Goal: Task Accomplishment & Management: Complete application form

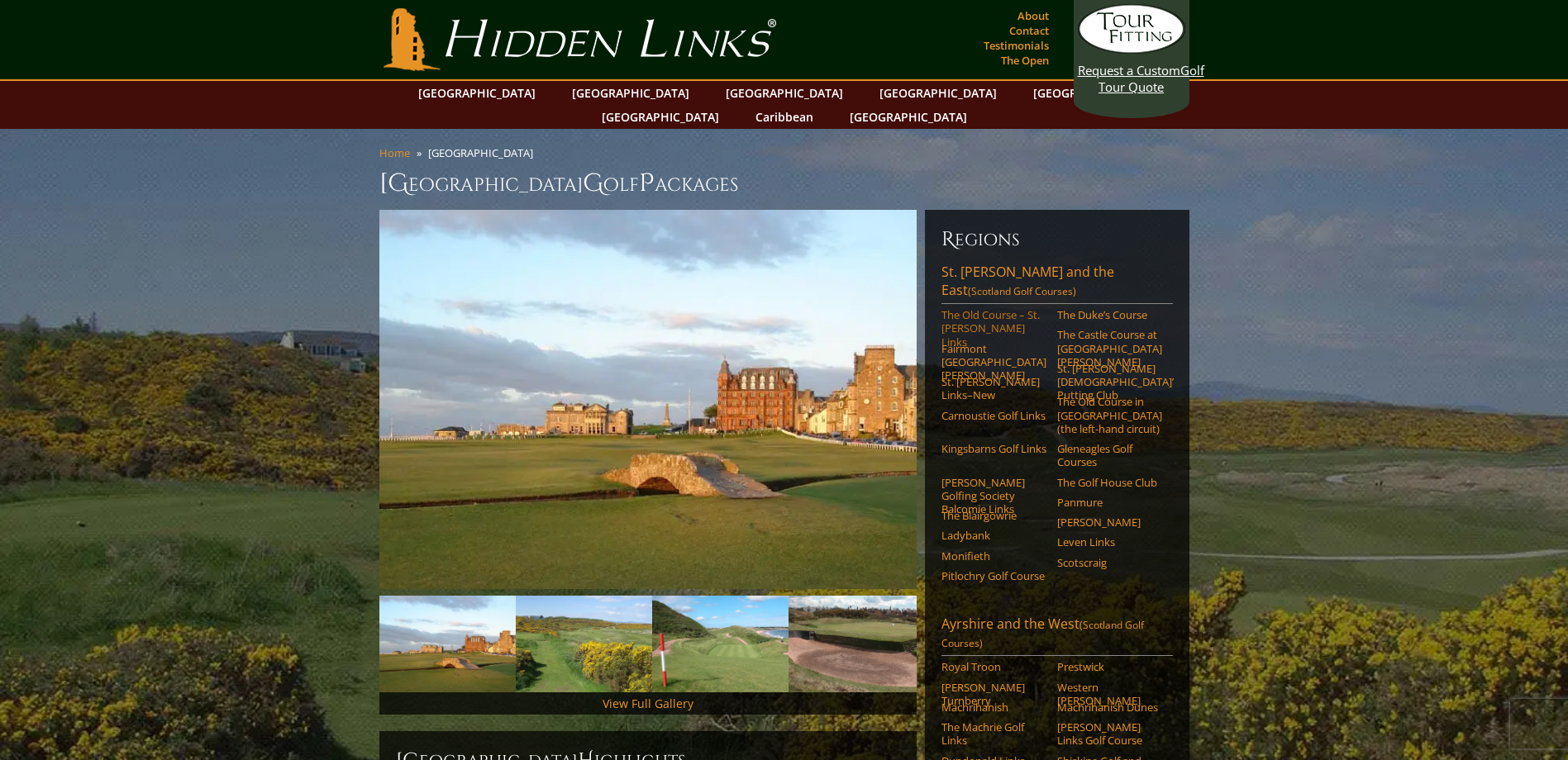
click at [960, 308] on link "The Old Course – St. [PERSON_NAME] Links" at bounding box center [994, 328] width 105 height 41
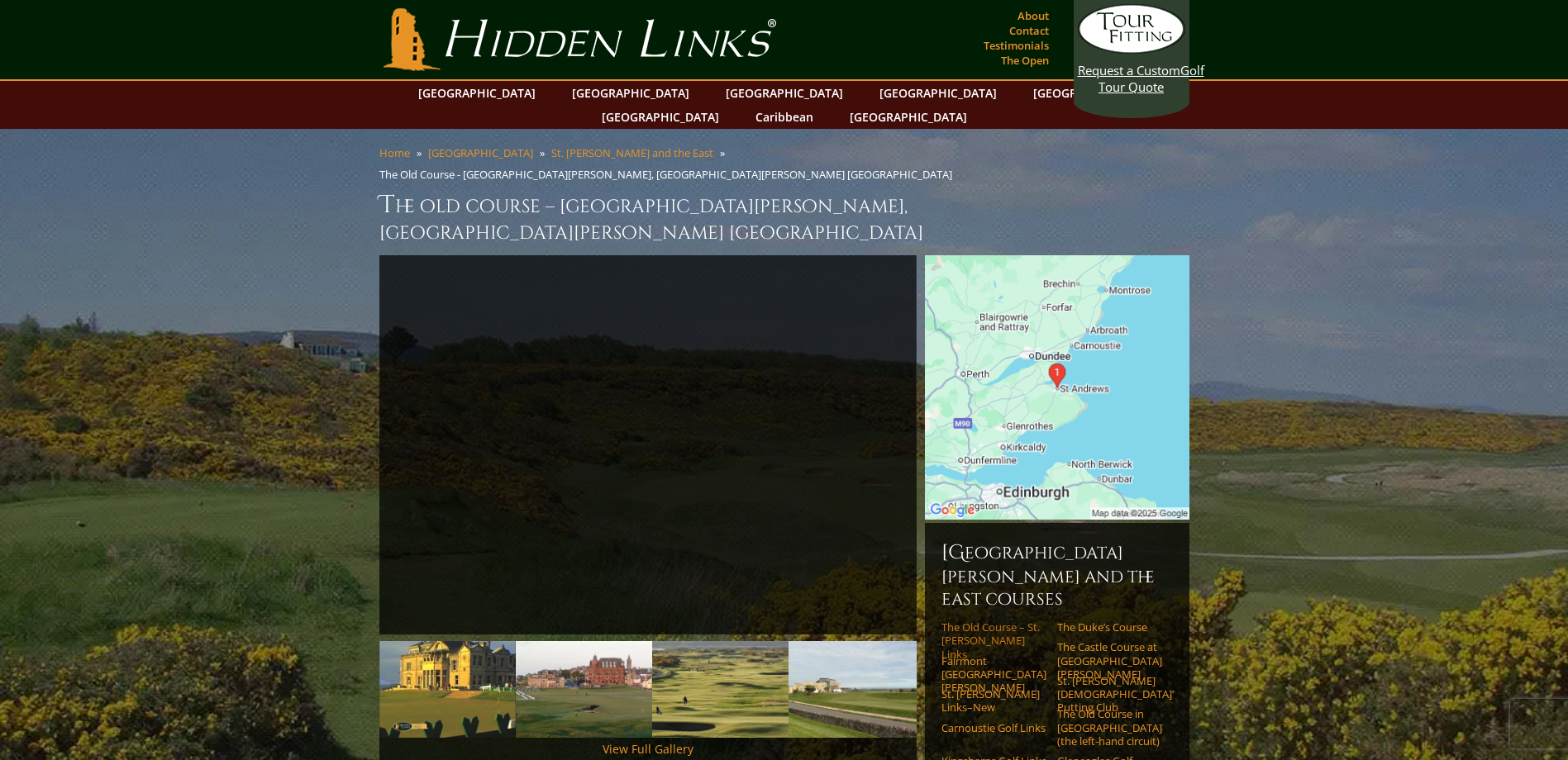
click at [982, 620] on link "The Old Course – St. [PERSON_NAME] Links" at bounding box center [994, 641] width 105 height 41
click at [1128, 85] on link "Request a Custom Golf Tour Quote" at bounding box center [1131, 49] width 107 height 91
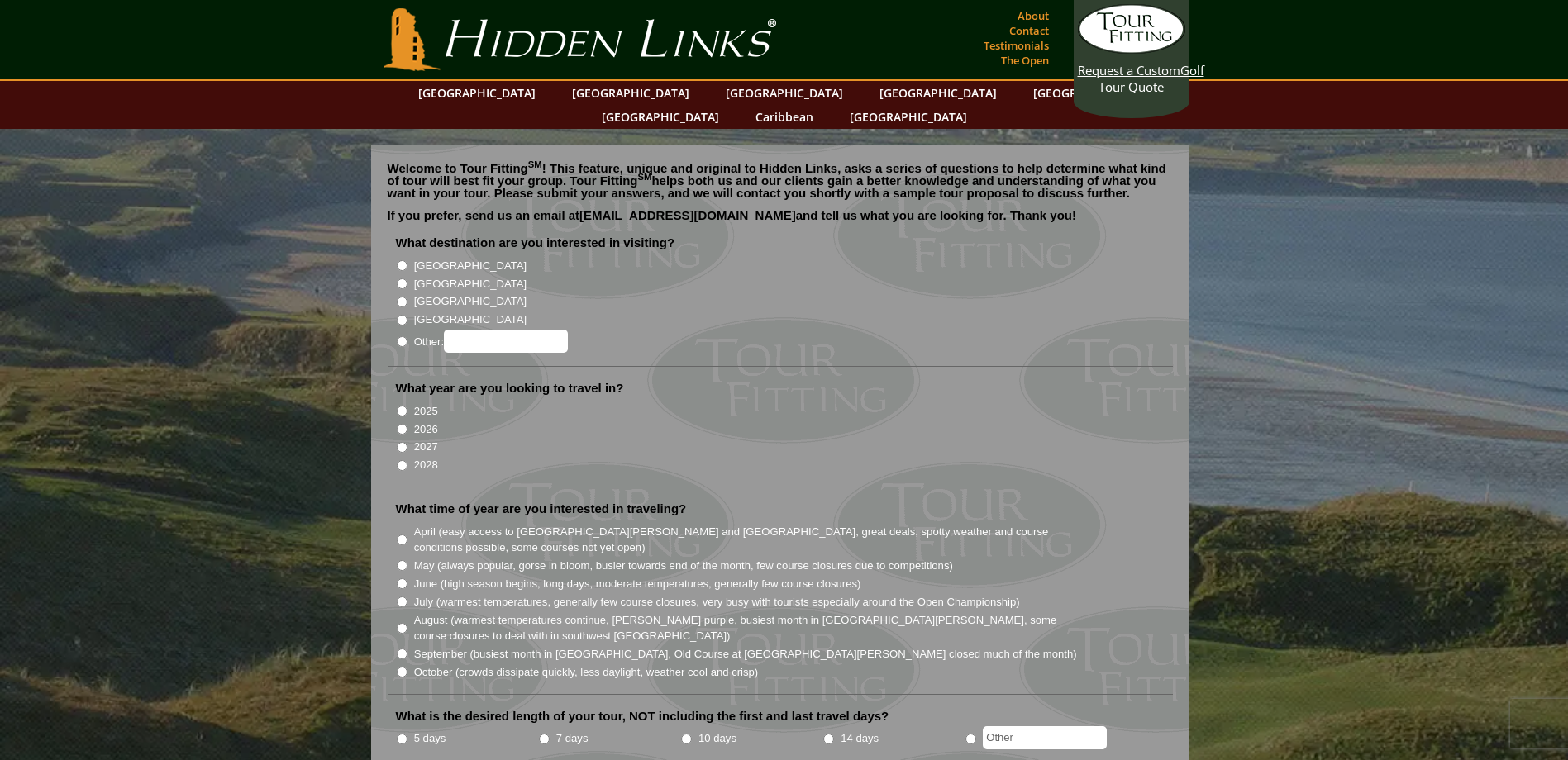
click at [398, 278] on input "[GEOGRAPHIC_DATA]" at bounding box center [402, 284] width 11 height 11
radio input "true"
click at [403, 424] on input "2026" at bounding box center [402, 430] width 11 height 11
radio input "true"
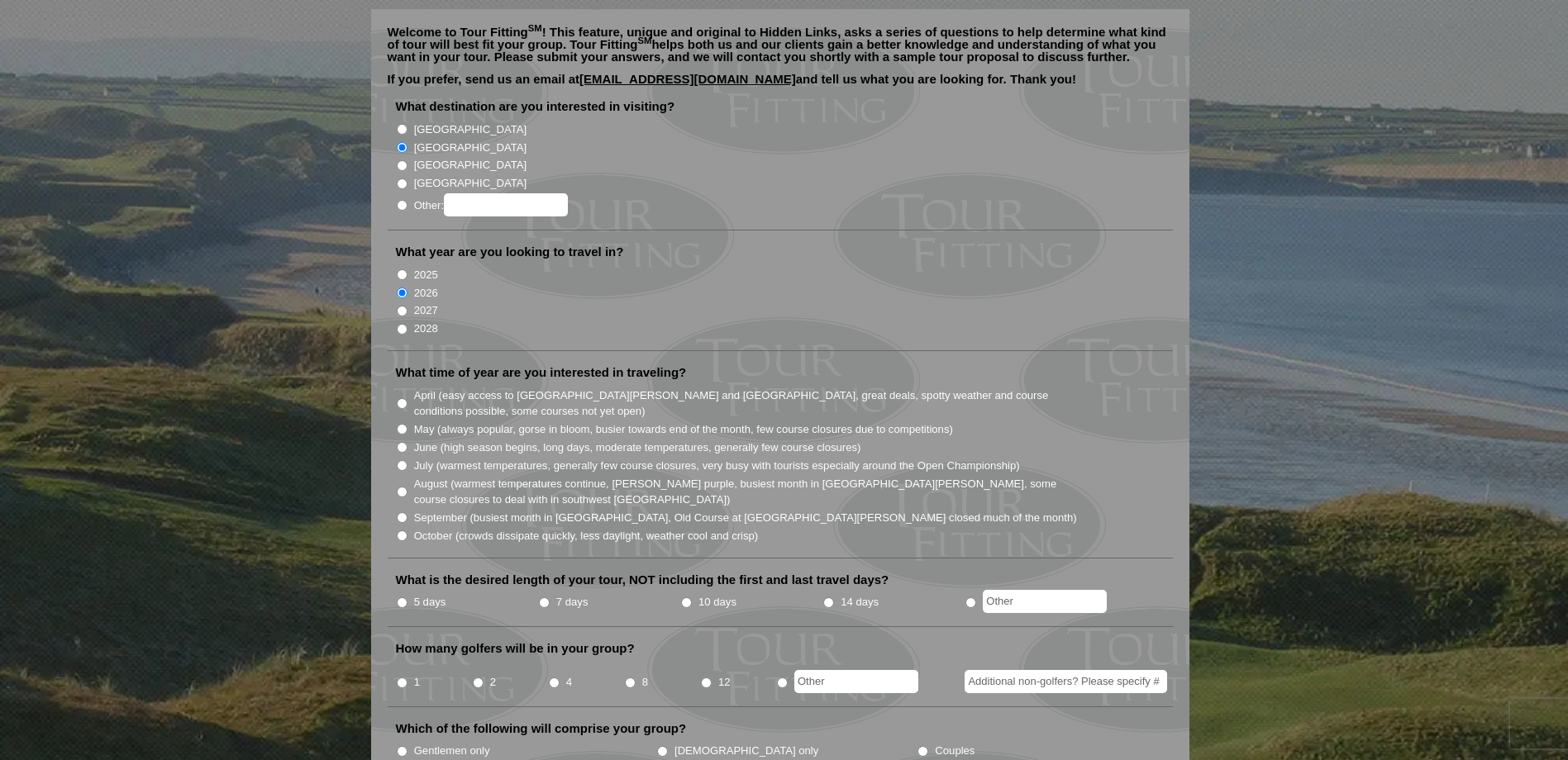
scroll to position [166, 0]
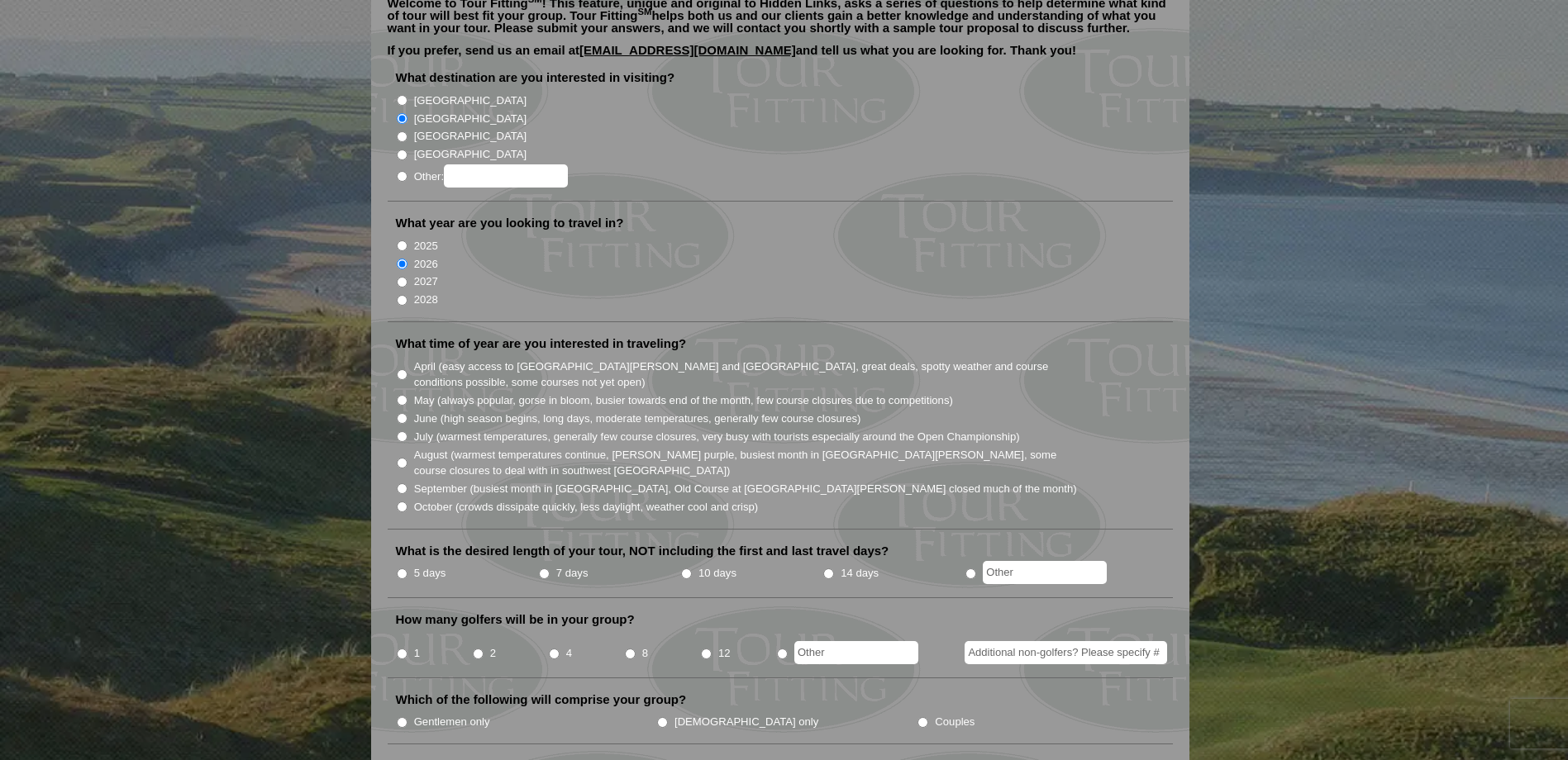
click at [402, 369] on input "April (easy access to St. Andrews and Ballybunion, great deals, spotty weather …" at bounding box center [402, 375] width 11 height 11
radio input "true"
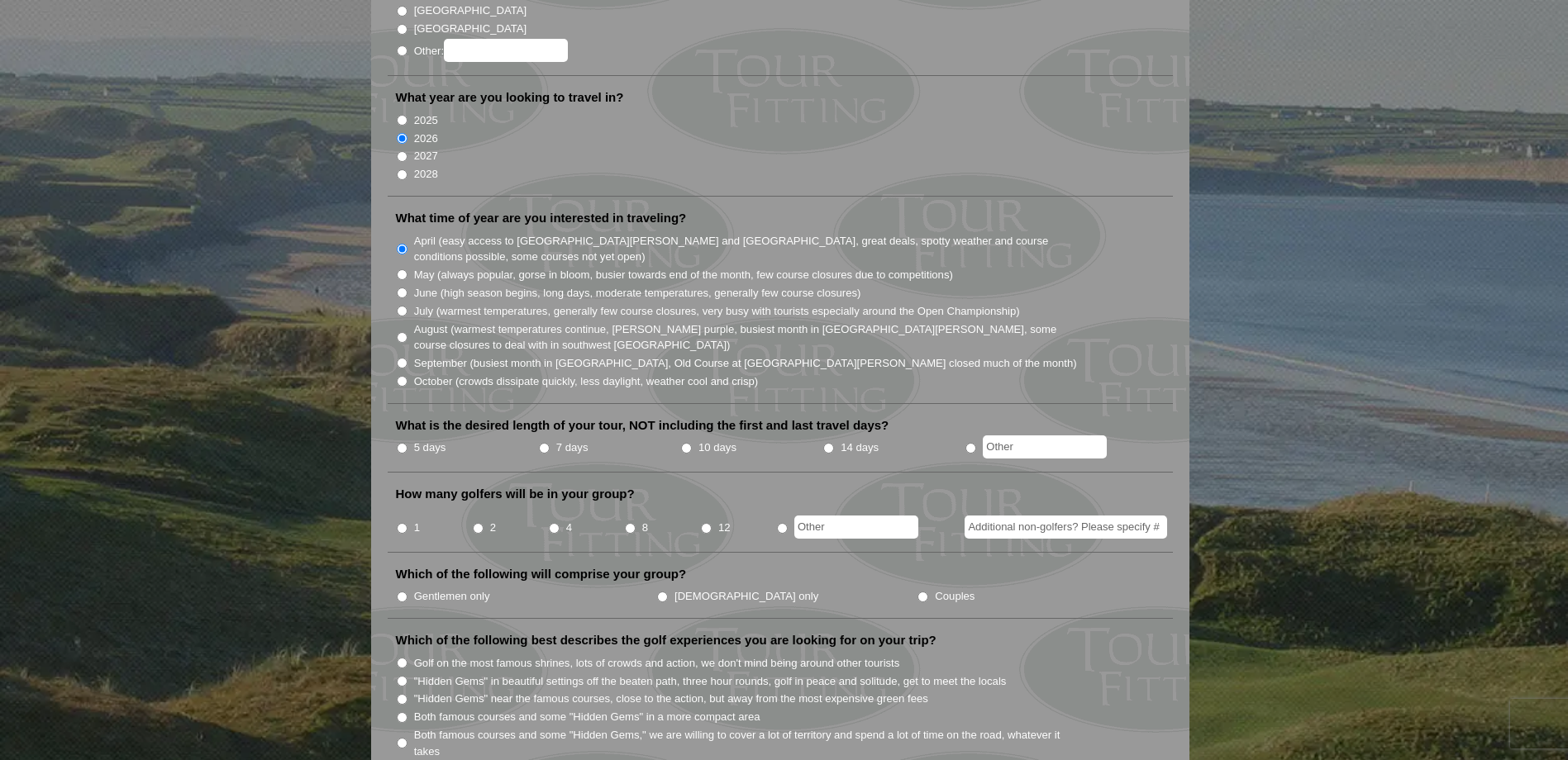
scroll to position [330, 0]
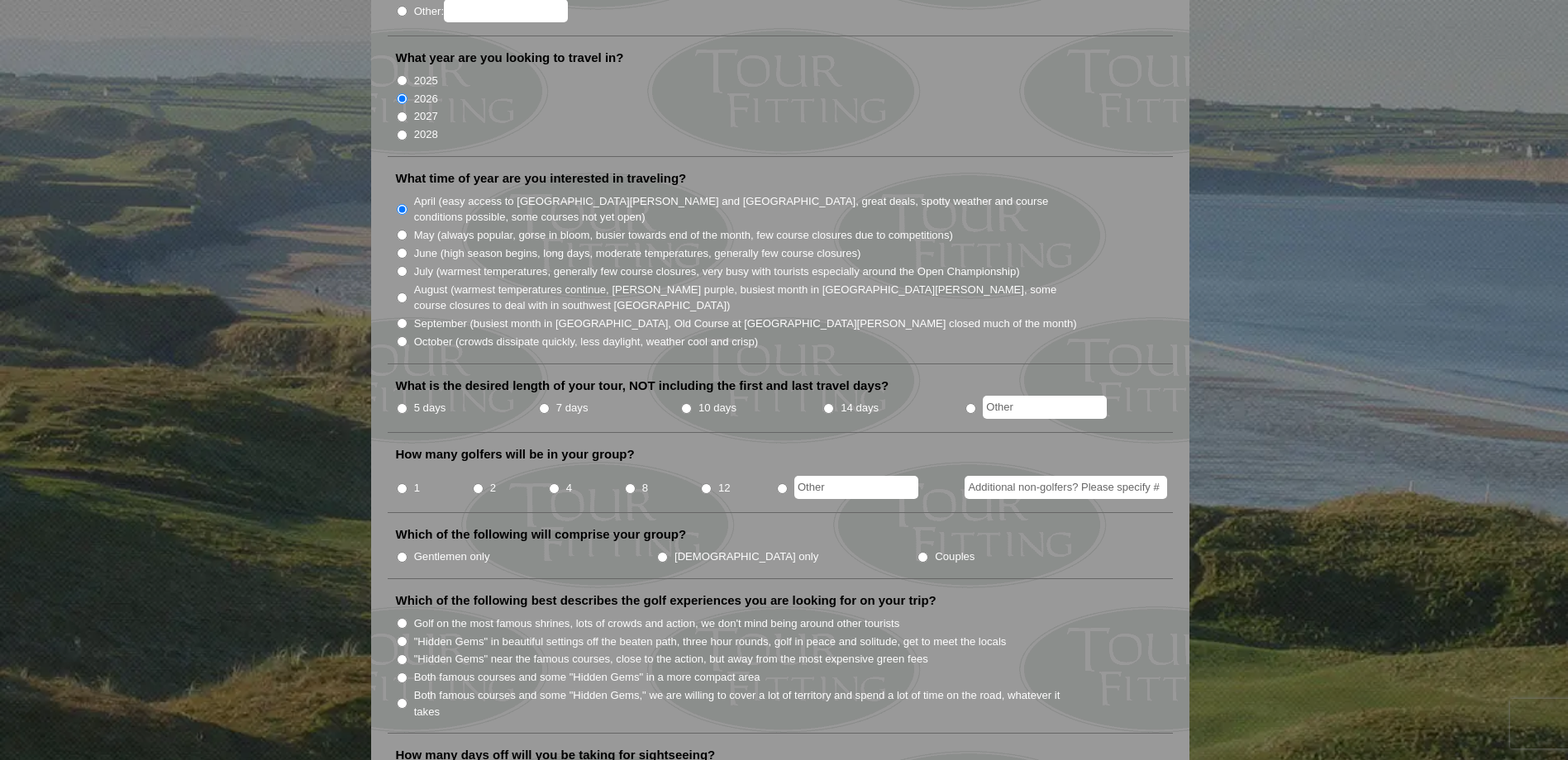
click at [541, 403] on input "7 days" at bounding box center [544, 408] width 11 height 11
radio input "true"
click at [476, 484] on input "2" at bounding box center [478, 489] width 11 height 11
radio input "true"
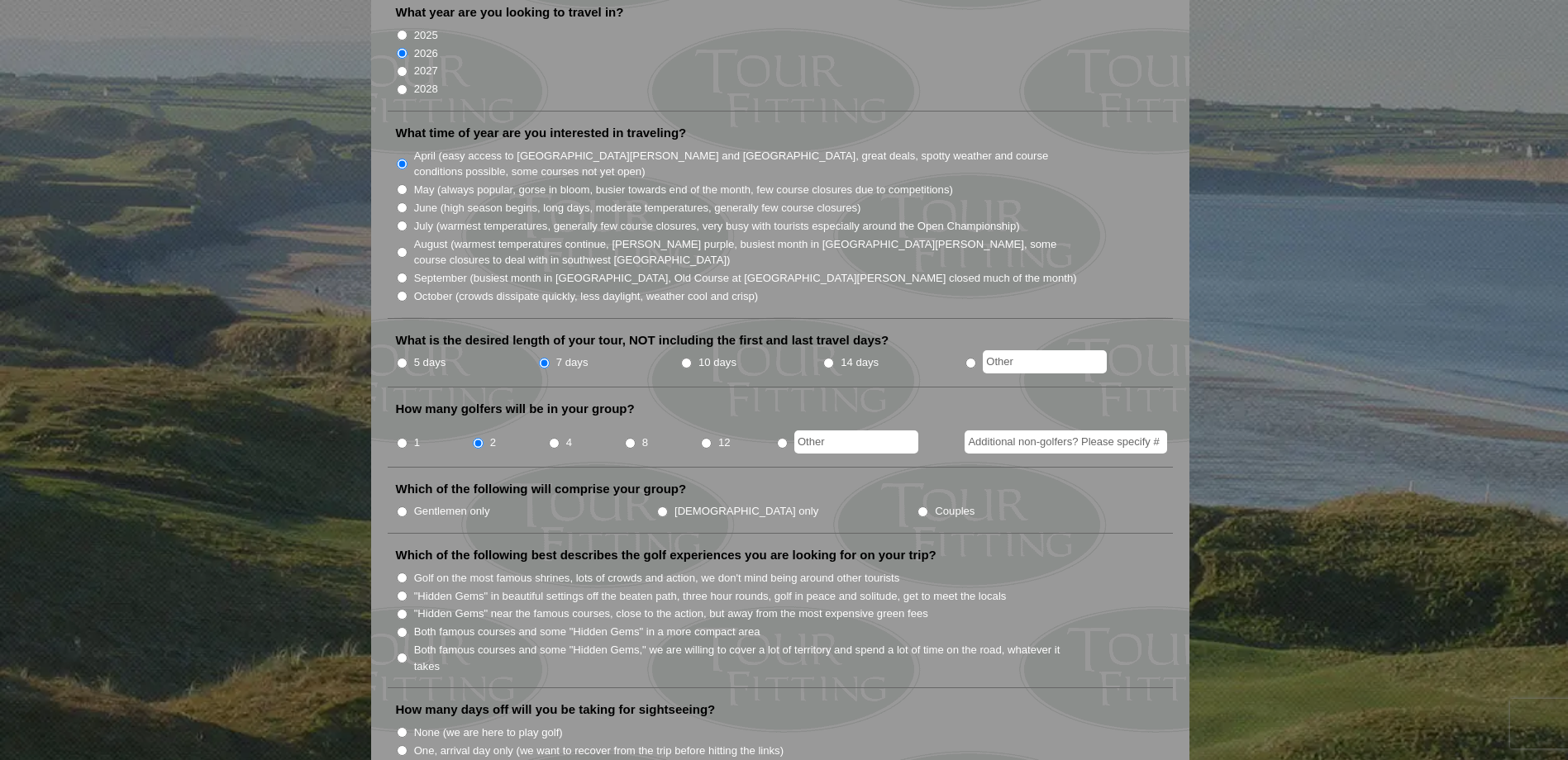
scroll to position [413, 0]
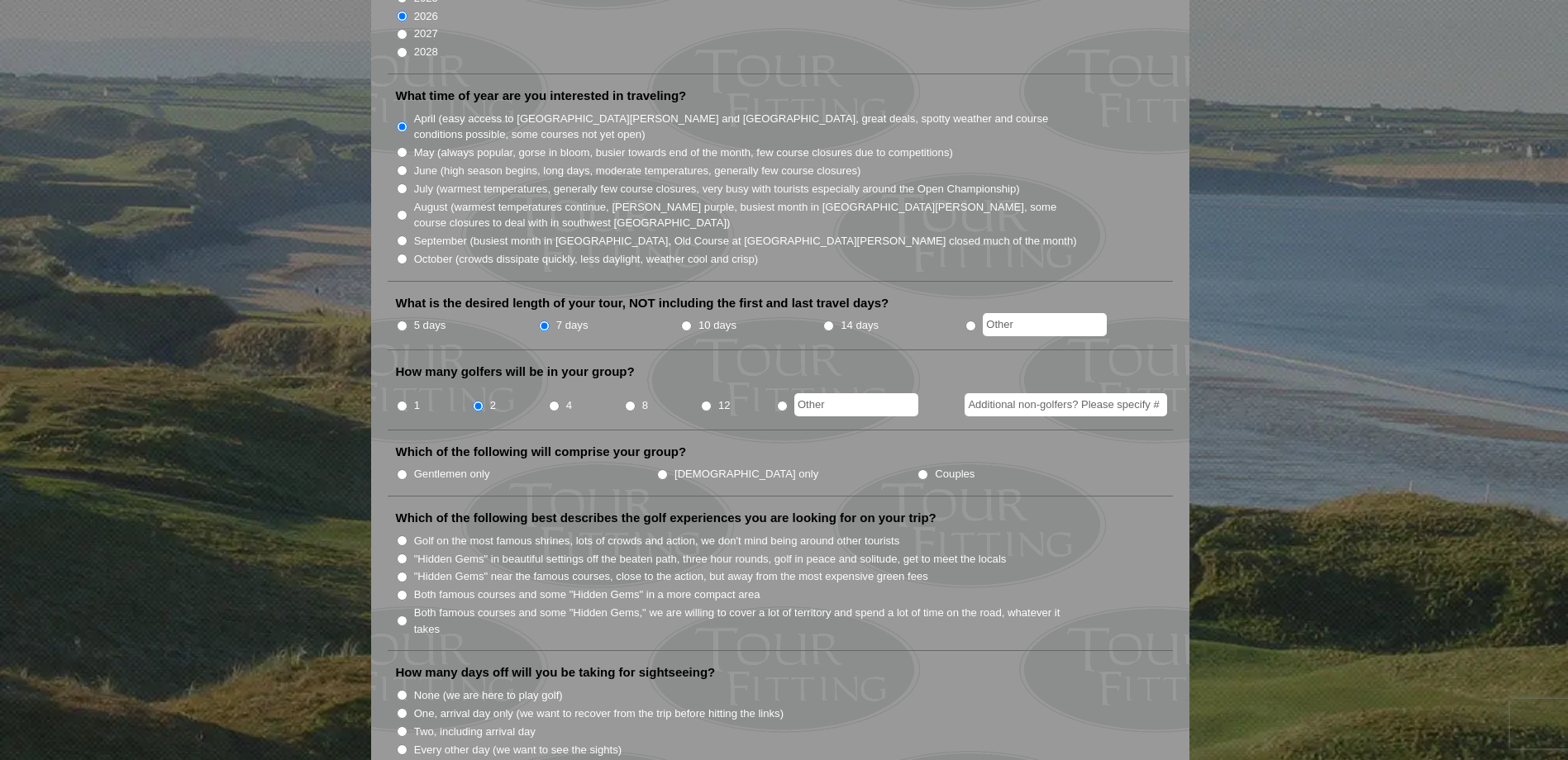
click at [1061, 393] on input "Additional non-golfers? Please specify #" at bounding box center [1065, 405] width 203 height 23
type input "2"
click at [918, 469] on input "Couples" at bounding box center [923, 474] width 11 height 11
radio input "true"
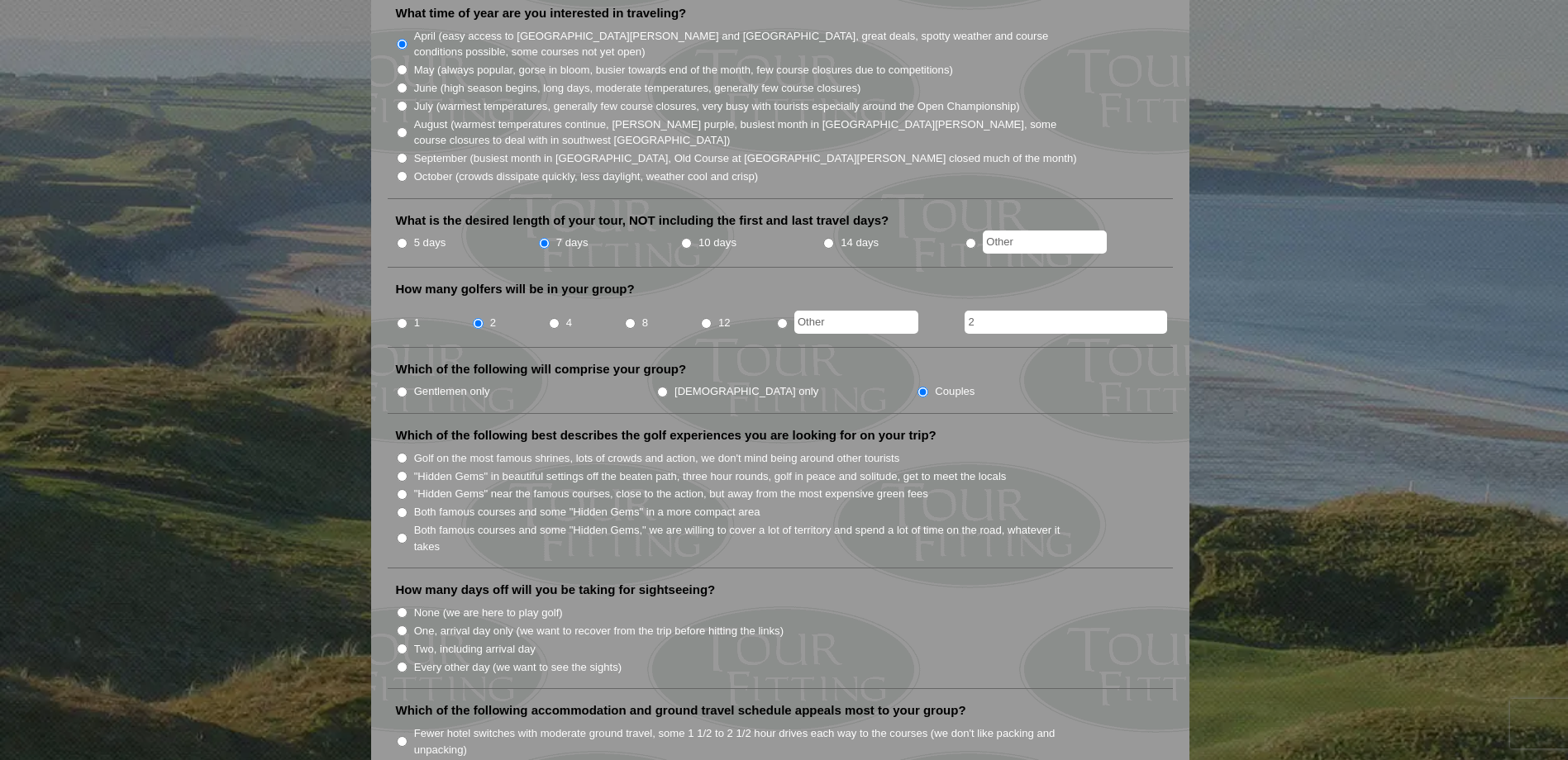
click at [403, 661] on input "Every other day (we want to see the sights)" at bounding box center [402, 667] width 11 height 11
radio input "true"
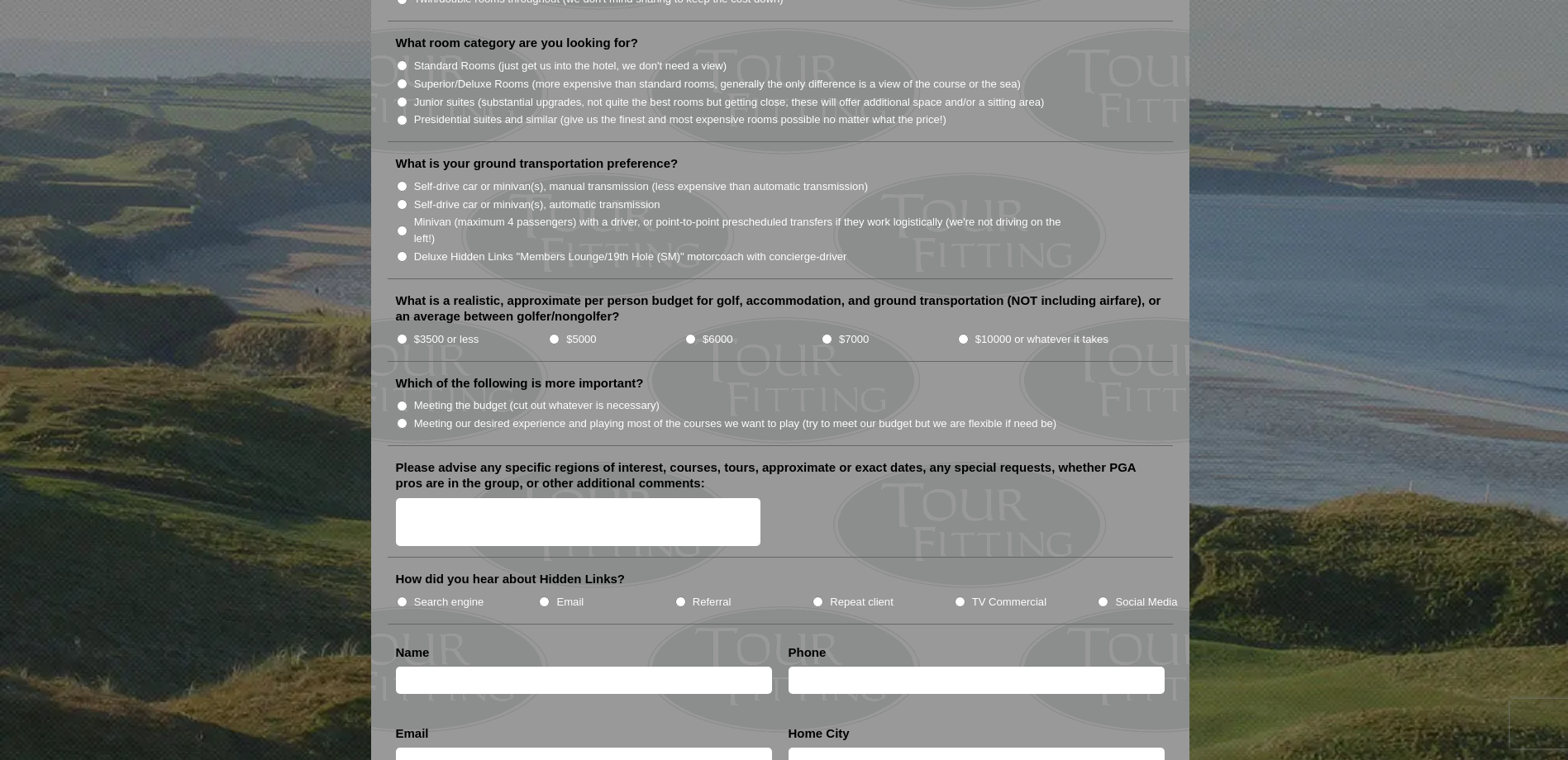
scroll to position [1569, 0]
